Goal: Task Accomplishment & Management: Use online tool/utility

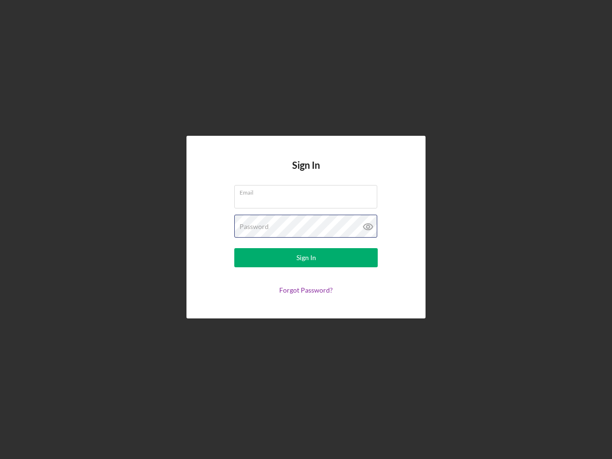
click at [306, 230] on div "Password" at bounding box center [305, 227] width 143 height 24
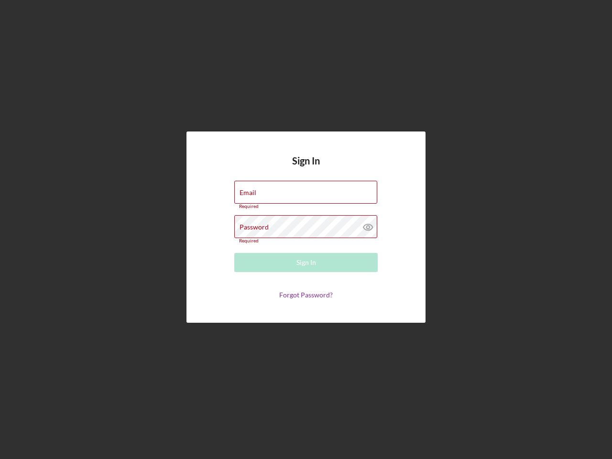
click at [368, 227] on icon at bounding box center [368, 227] width 24 height 24
